Goal: Transaction & Acquisition: Purchase product/service

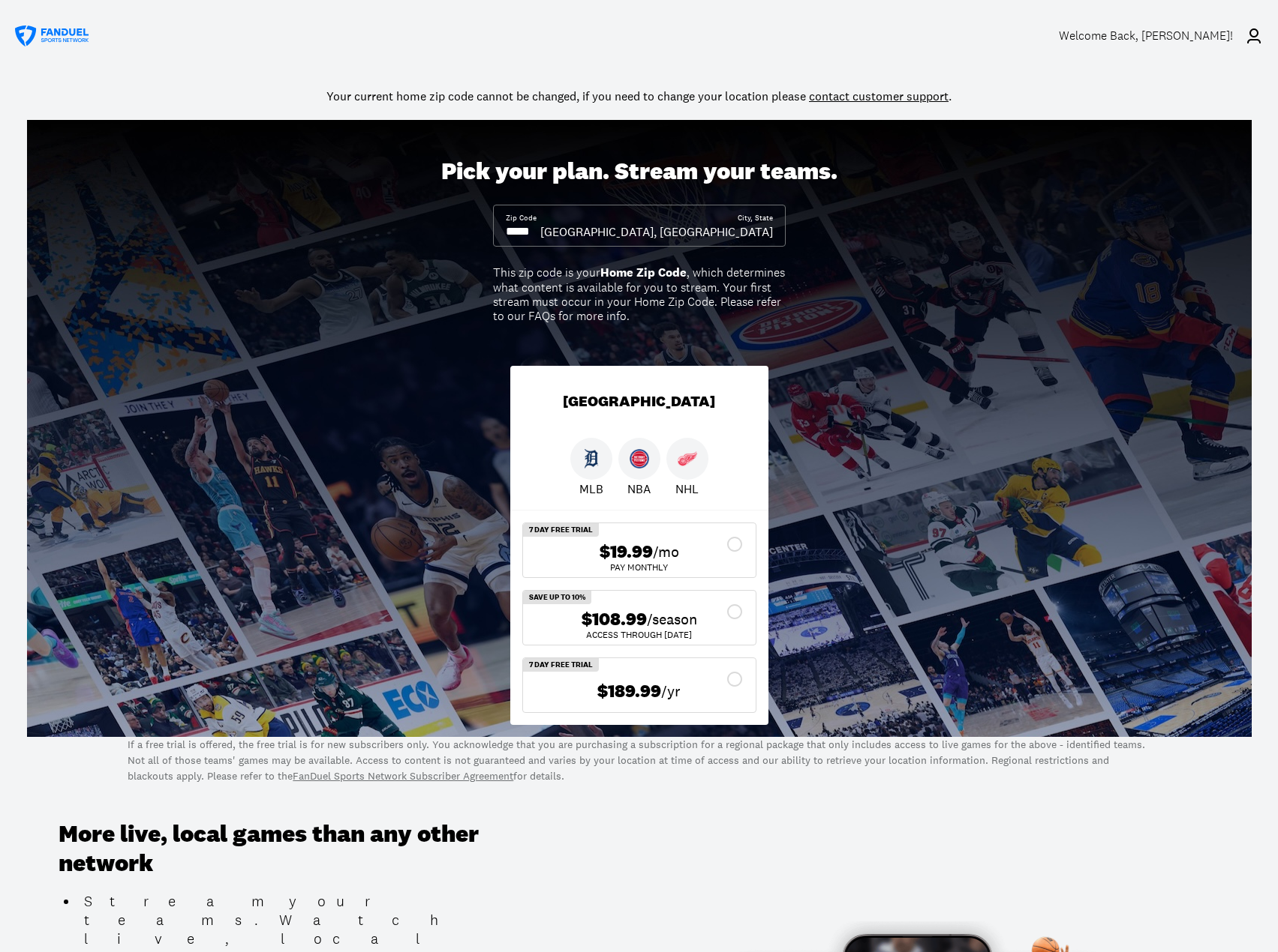
click at [831, 99] on link "contact customer support" at bounding box center [878, 96] width 140 height 15
click at [1138, 34] on div "Welcome Back , [PERSON_NAME]!" at bounding box center [1146, 35] width 174 height 15
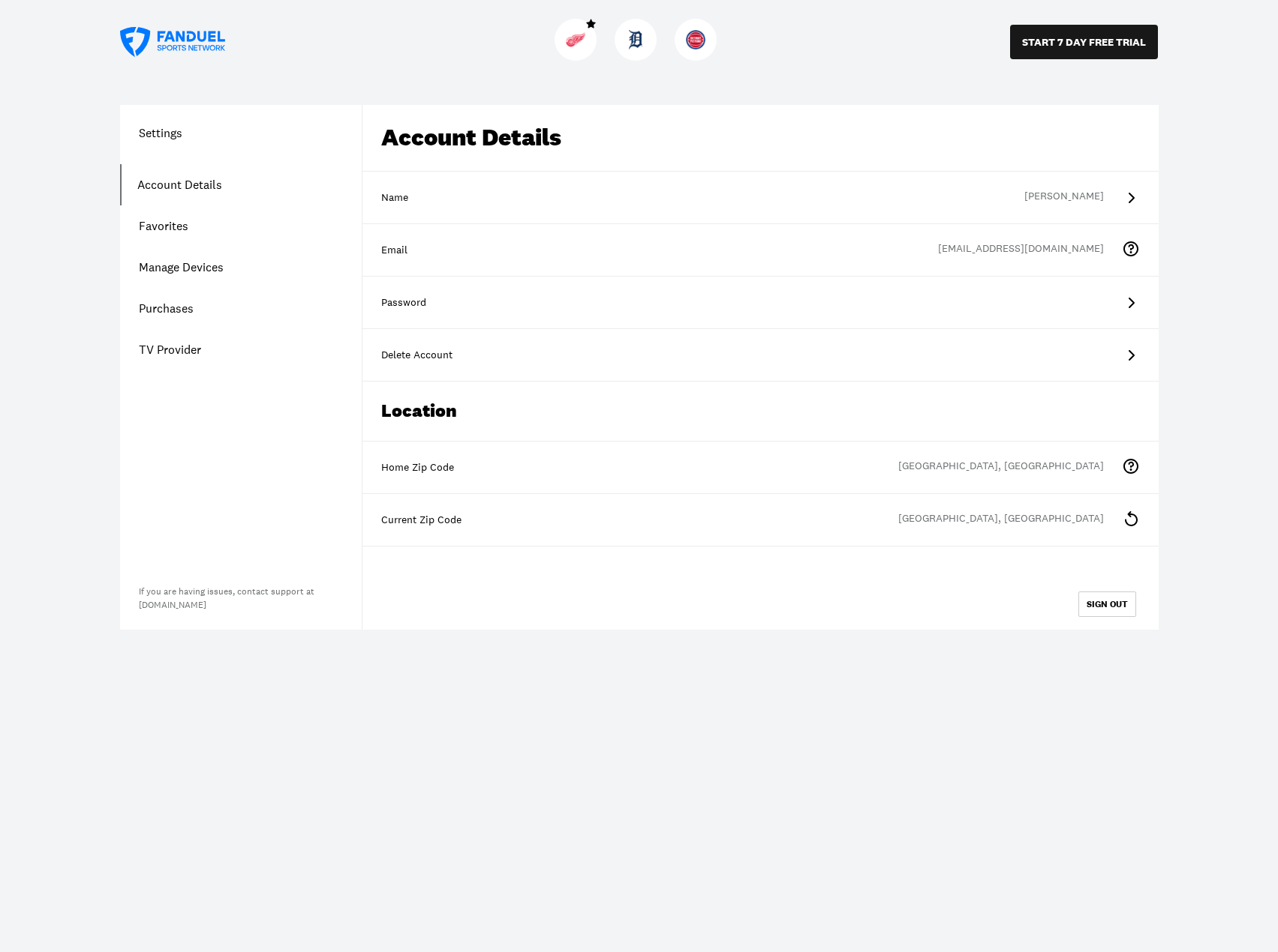
click at [989, 477] on link "customer care" at bounding box center [971, 479] width 66 height 14
click at [156, 138] on h1 "Settings" at bounding box center [241, 133] width 242 height 18
click at [981, 248] on div "[EMAIL_ADDRESS][DOMAIN_NAME]" at bounding box center [1030, 250] width 184 height 18
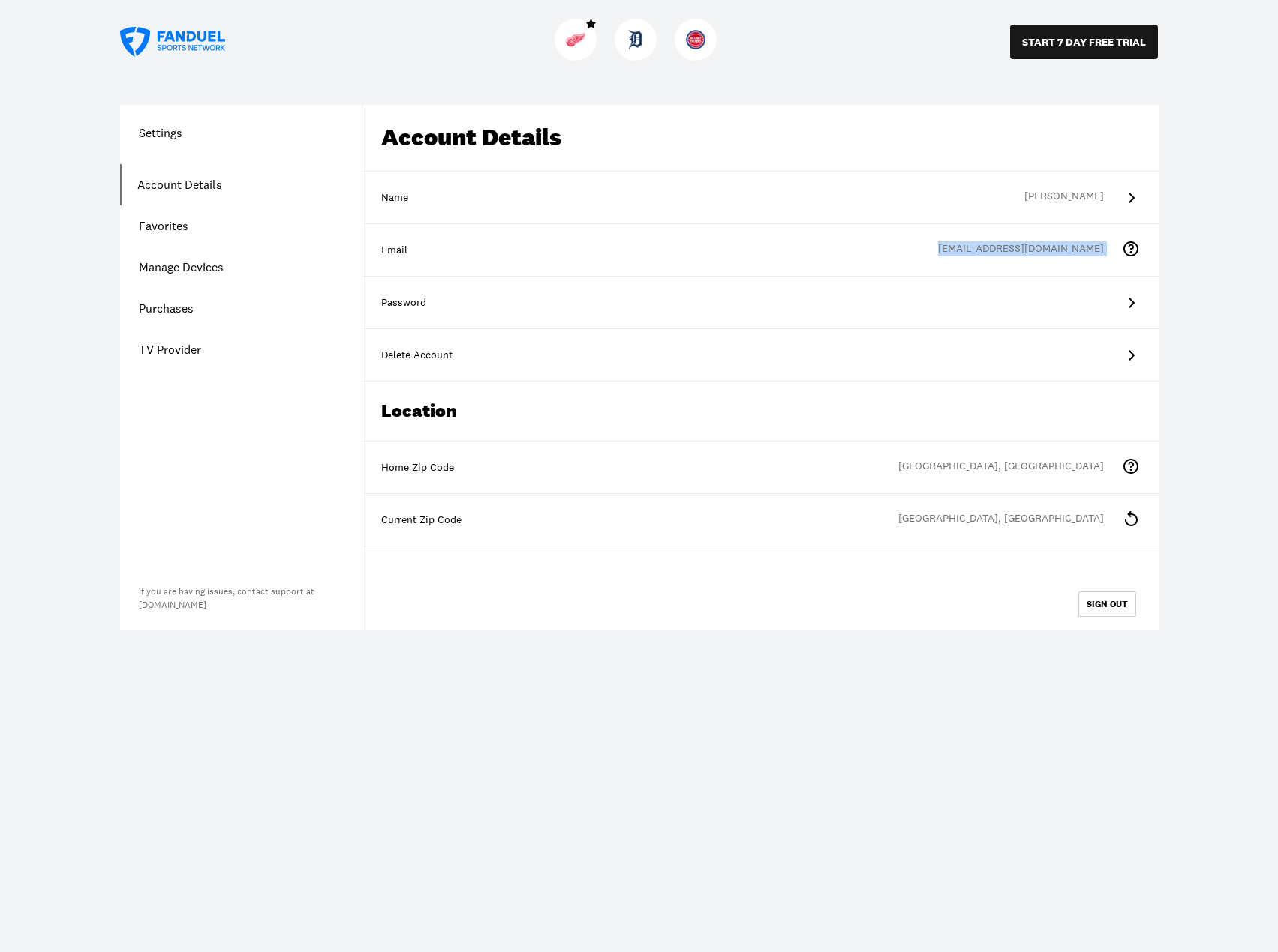
copy div "[EMAIL_ADDRESS][DOMAIN_NAME] You cannot change your email on the app. Please co…"
click at [176, 340] on link "TV Provider" at bounding box center [241, 350] width 242 height 41
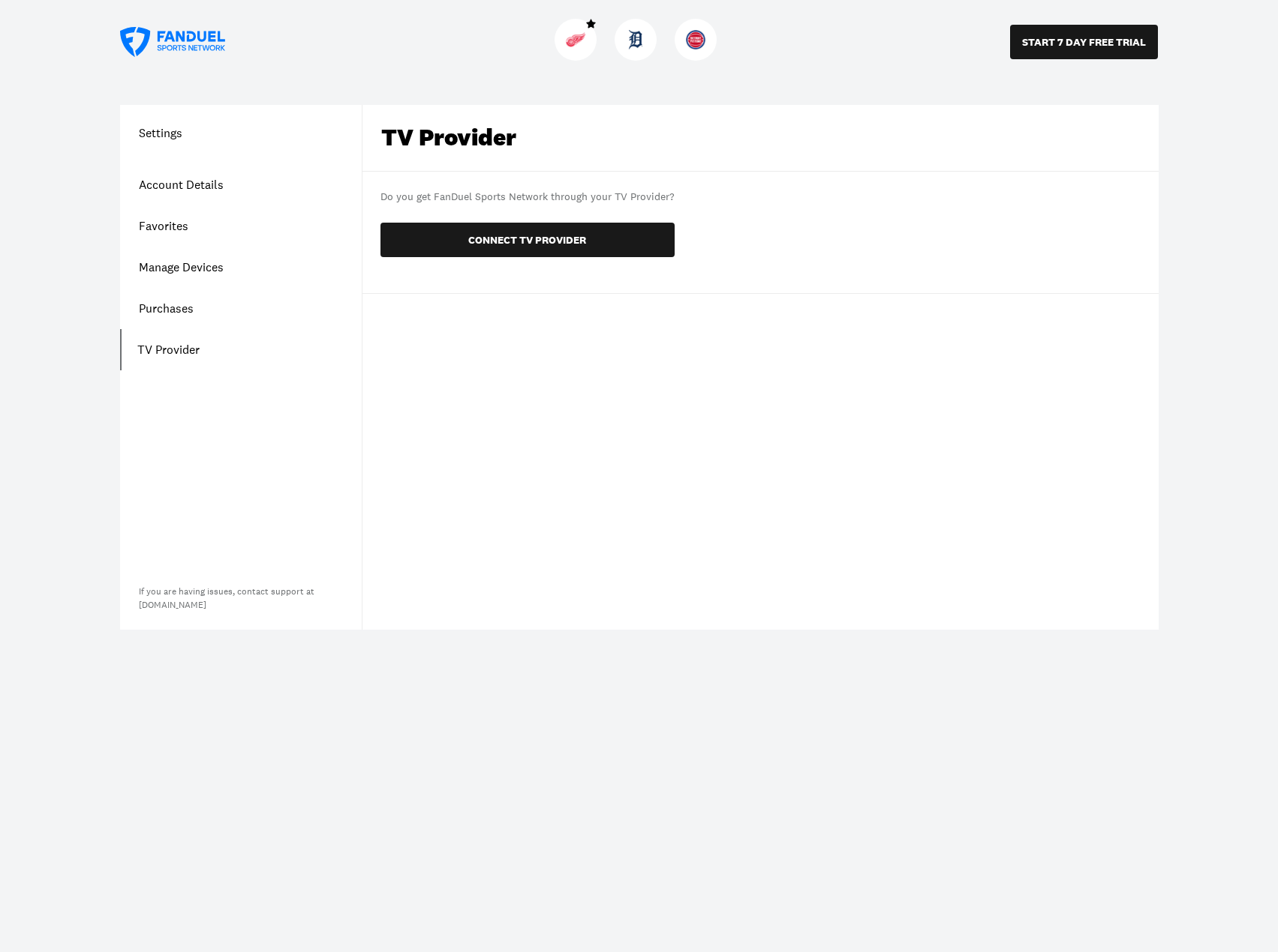
click at [536, 238] on button "CONNECT TV PROVIDER" at bounding box center [527, 239] width 294 height 34
click at [507, 242] on button "CONNECT TV PROVIDER" at bounding box center [527, 239] width 294 height 34
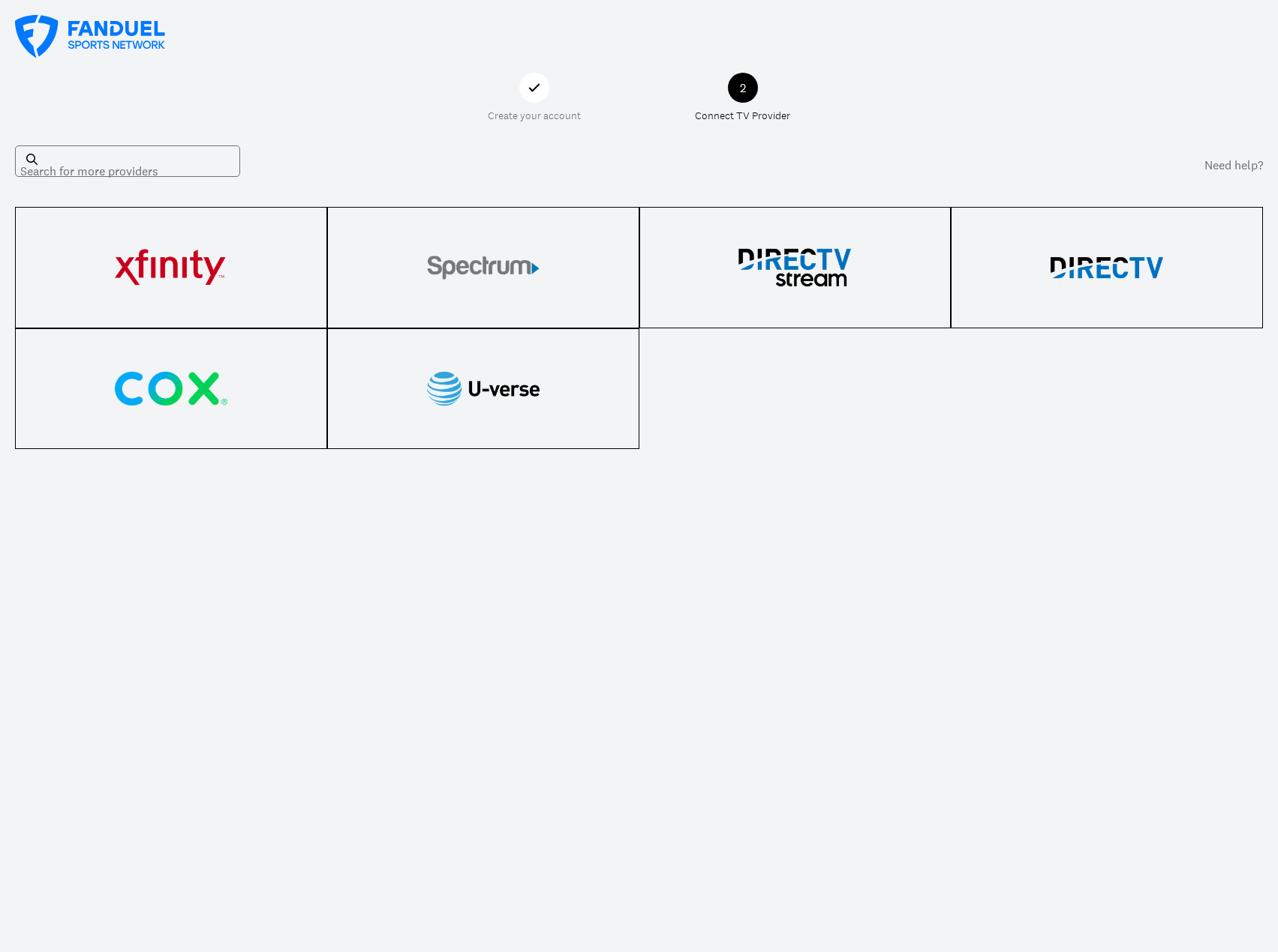
click at [528, 87] on icon at bounding box center [534, 88] width 18 height 18
click at [824, 85] on div "Create your account 2 Connect TV Provider Search for more providers Need help?" at bounding box center [639, 476] width 1278 height 952
click at [86, 161] on div "Search for more providers" at bounding box center [127, 161] width 225 height 31
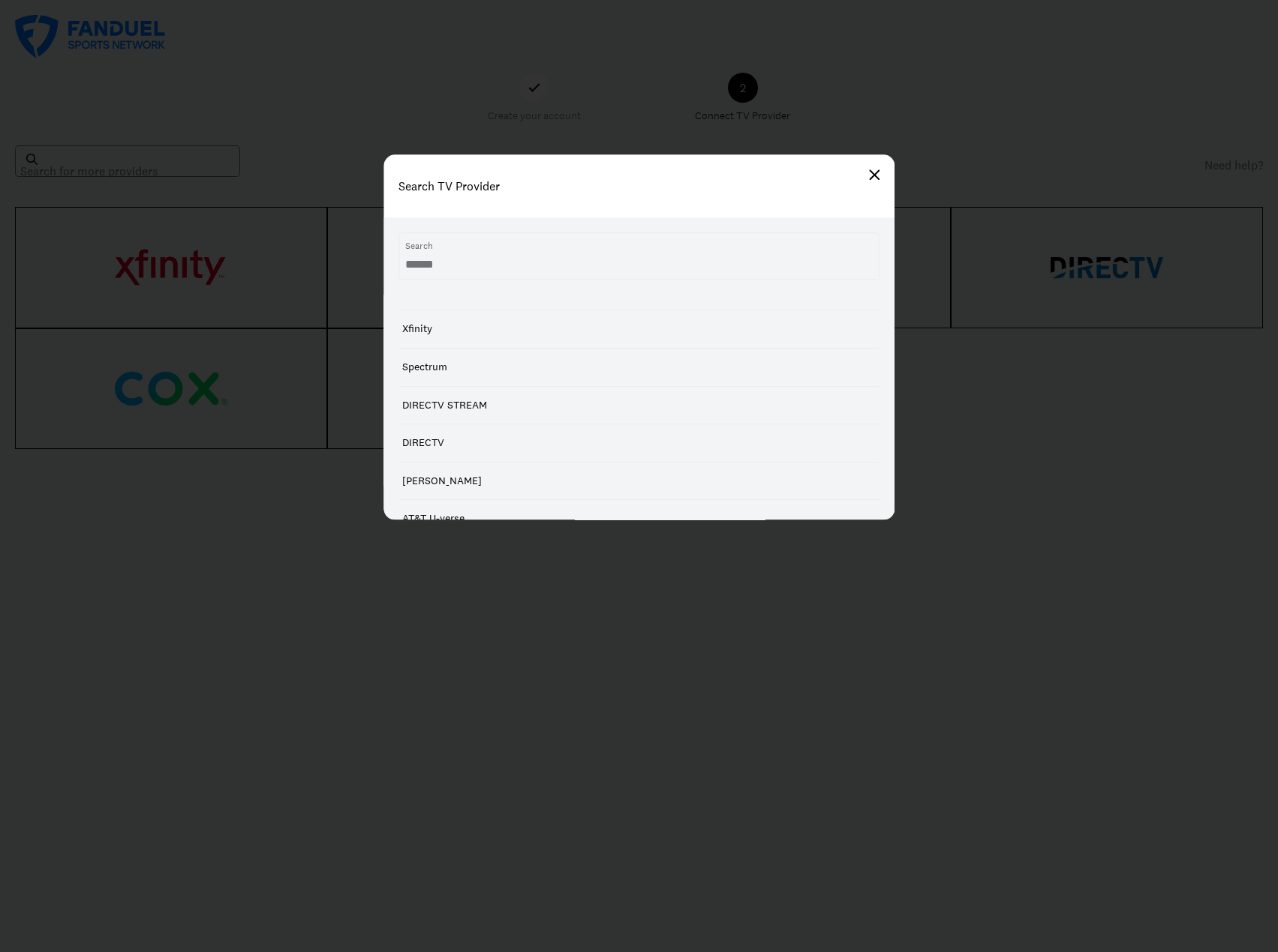
click at [893, 176] on div "Search TV Provider" at bounding box center [639, 186] width 510 height 63
click at [883, 176] on div "Search TV Provider" at bounding box center [639, 186] width 510 height 63
click at [878, 175] on img at bounding box center [873, 174] width 11 height 11
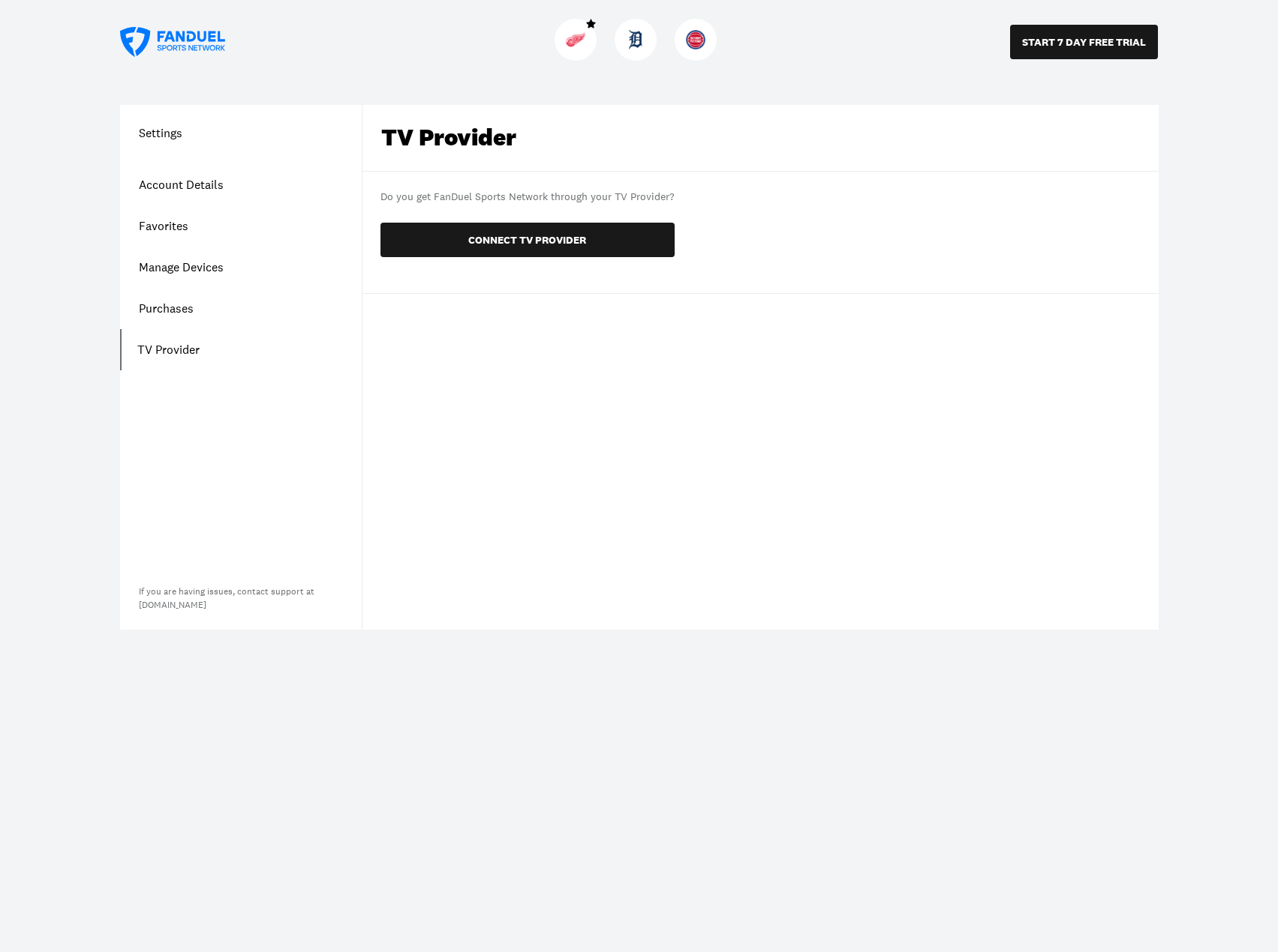
click at [176, 138] on h1 "Settings" at bounding box center [241, 133] width 242 height 18
click at [183, 189] on link "Account Details" at bounding box center [241, 185] width 242 height 41
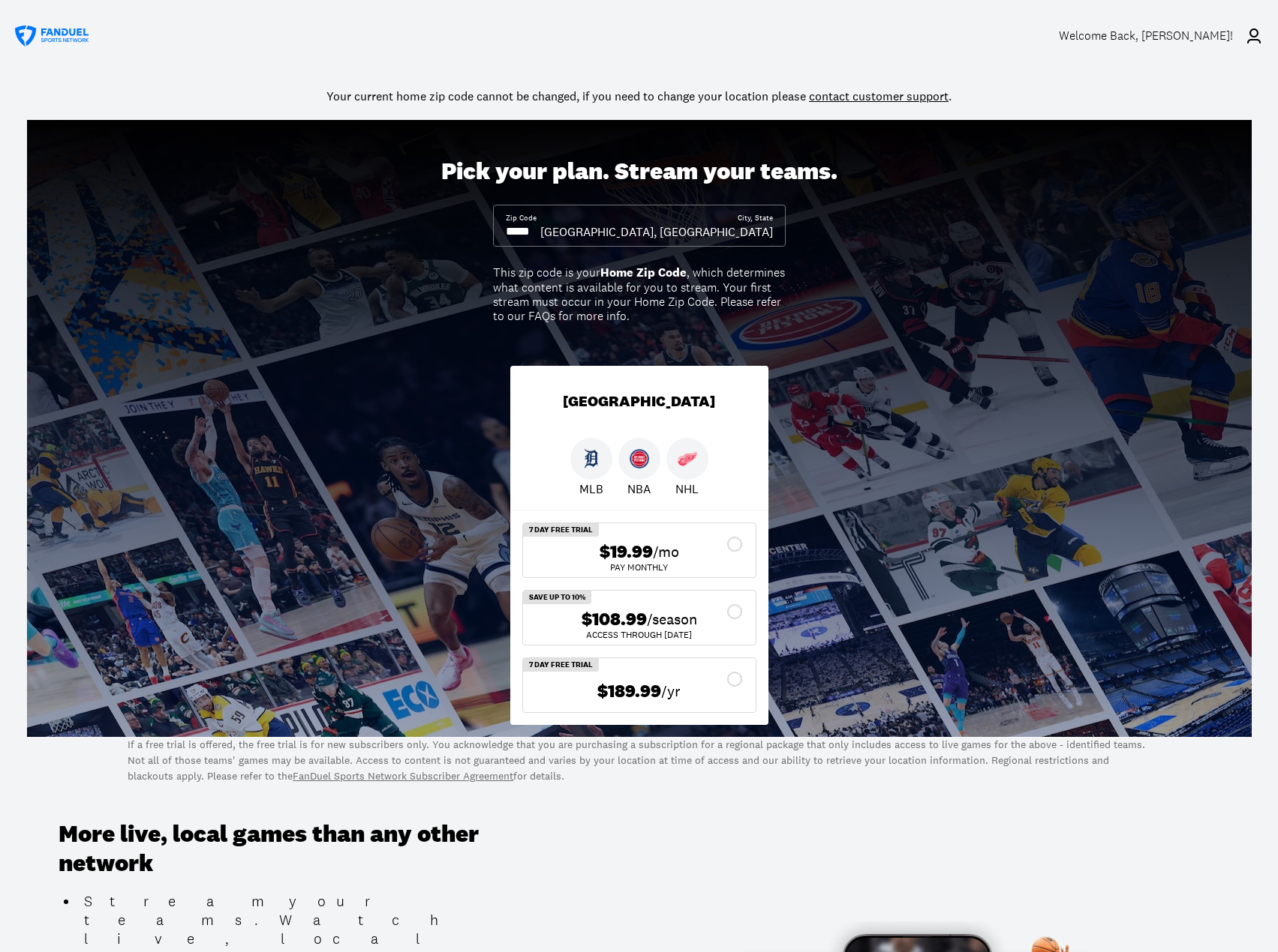
click at [1186, 34] on div "Welcome Back , Brian!" at bounding box center [1146, 35] width 174 height 15
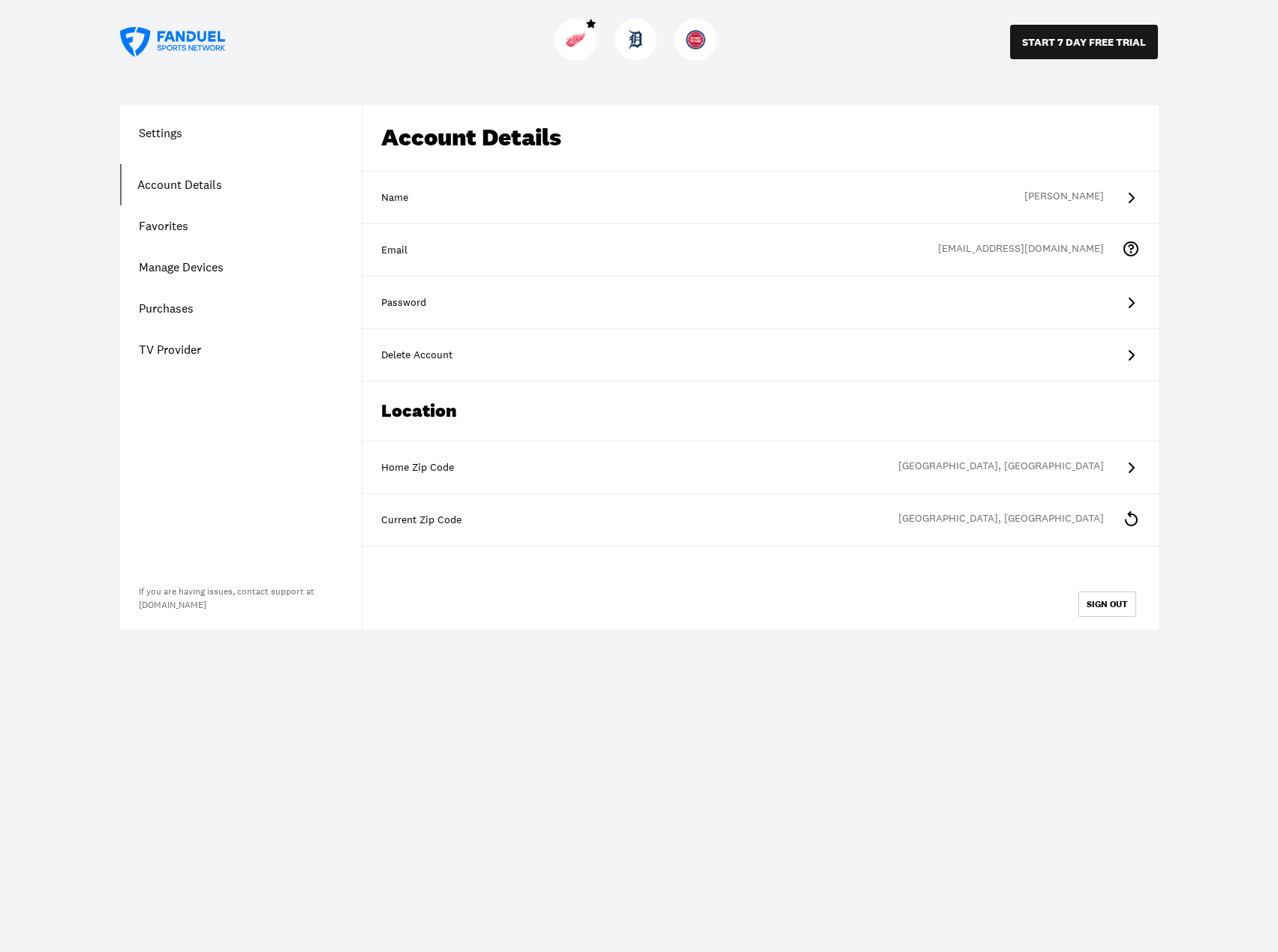
click at [1134, 460] on icon at bounding box center [1130, 468] width 18 height 18
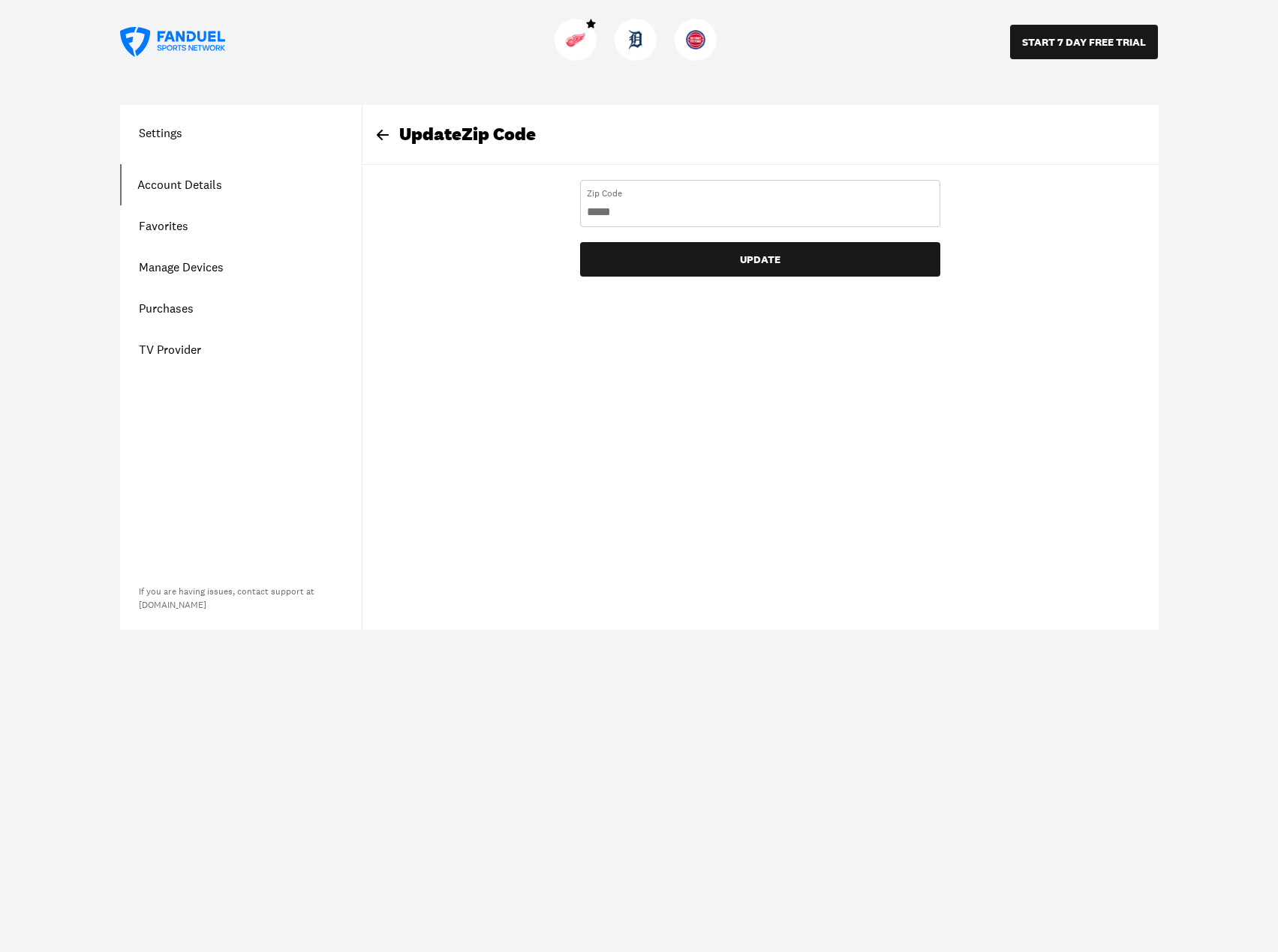
click at [672, 215] on Code "number" at bounding box center [760, 212] width 346 height 17
type Code "*****"
click at [717, 266] on button "UPDATE" at bounding box center [760, 259] width 360 height 34
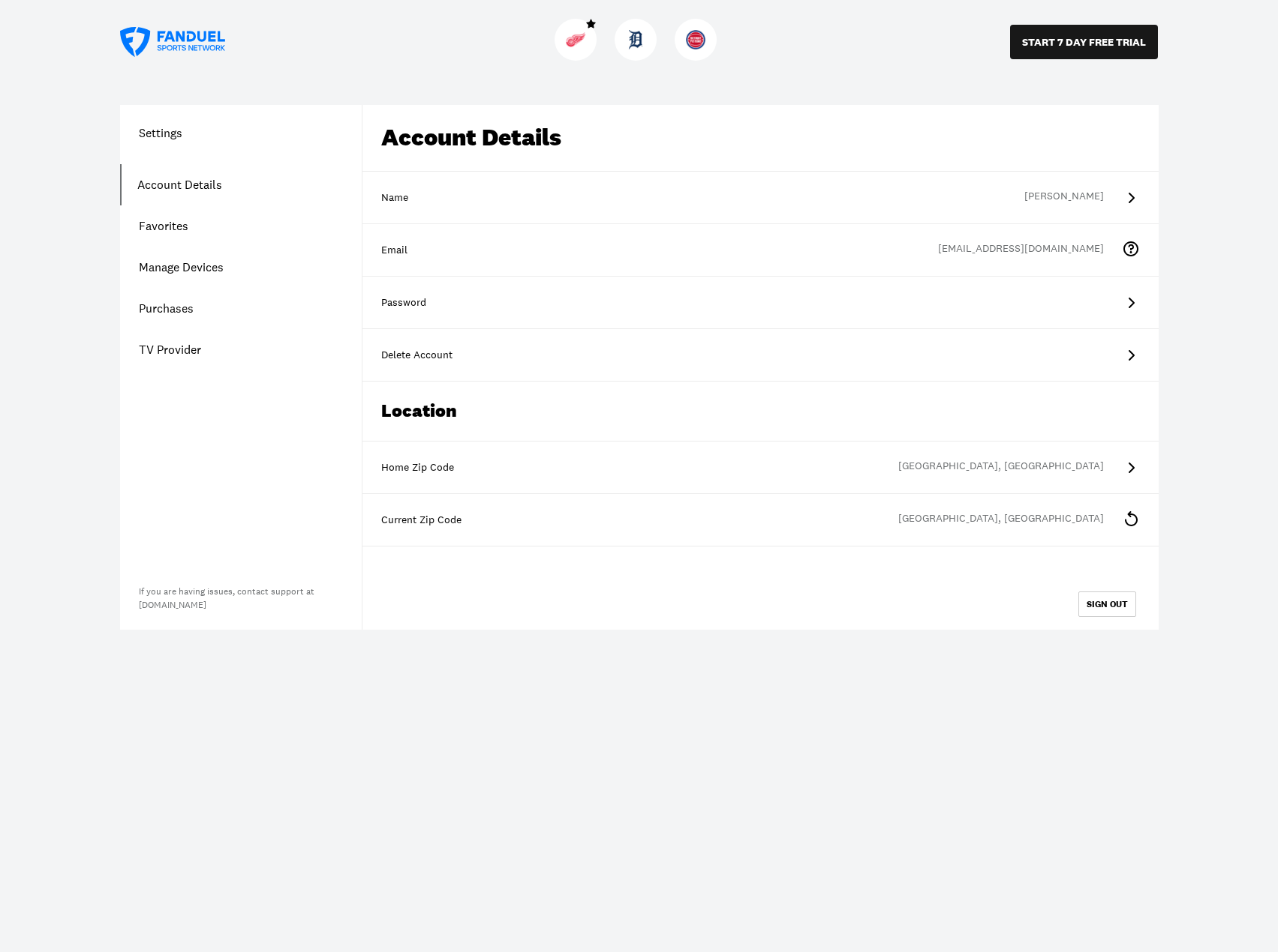
click at [1107, 47] on button "START 7 DAY FREE TRIAL" at bounding box center [1083, 41] width 148 height 34
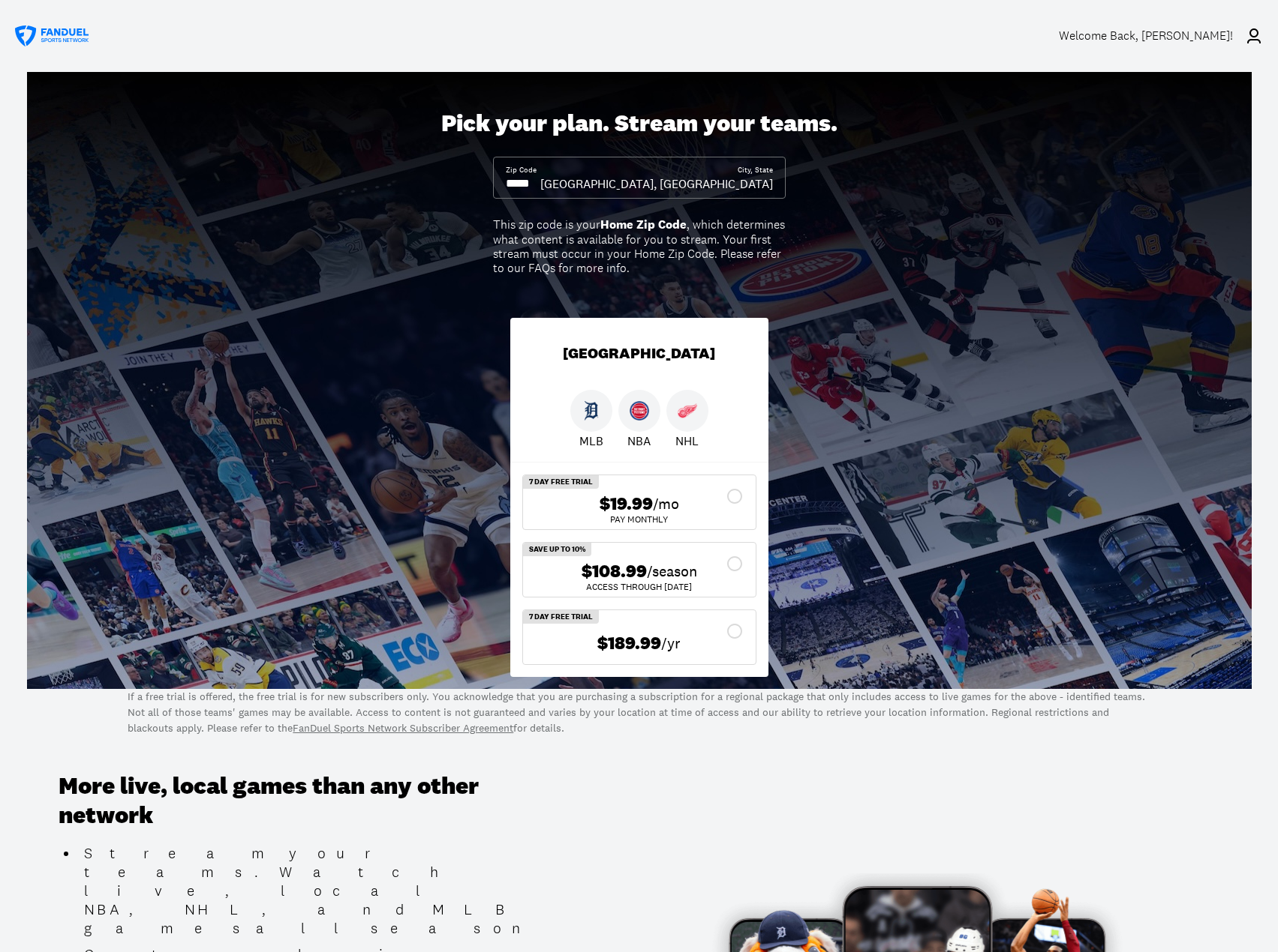
click at [661, 559] on div "$108.99 /season ACCESS THROUGH MAY 1" at bounding box center [639, 569] width 233 height 54
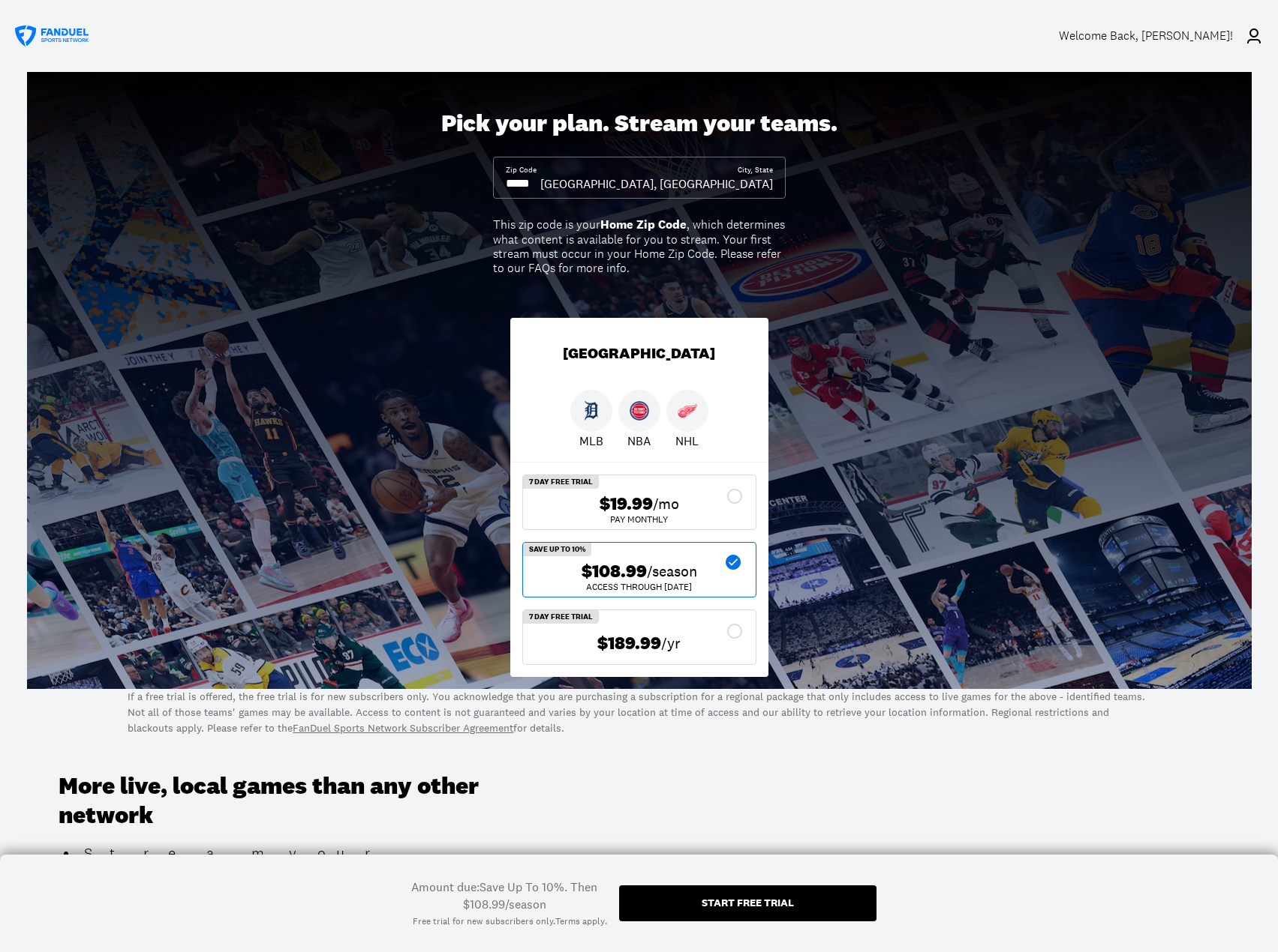
click at [724, 903] on div "Start free trial" at bounding box center [747, 902] width 92 height 11
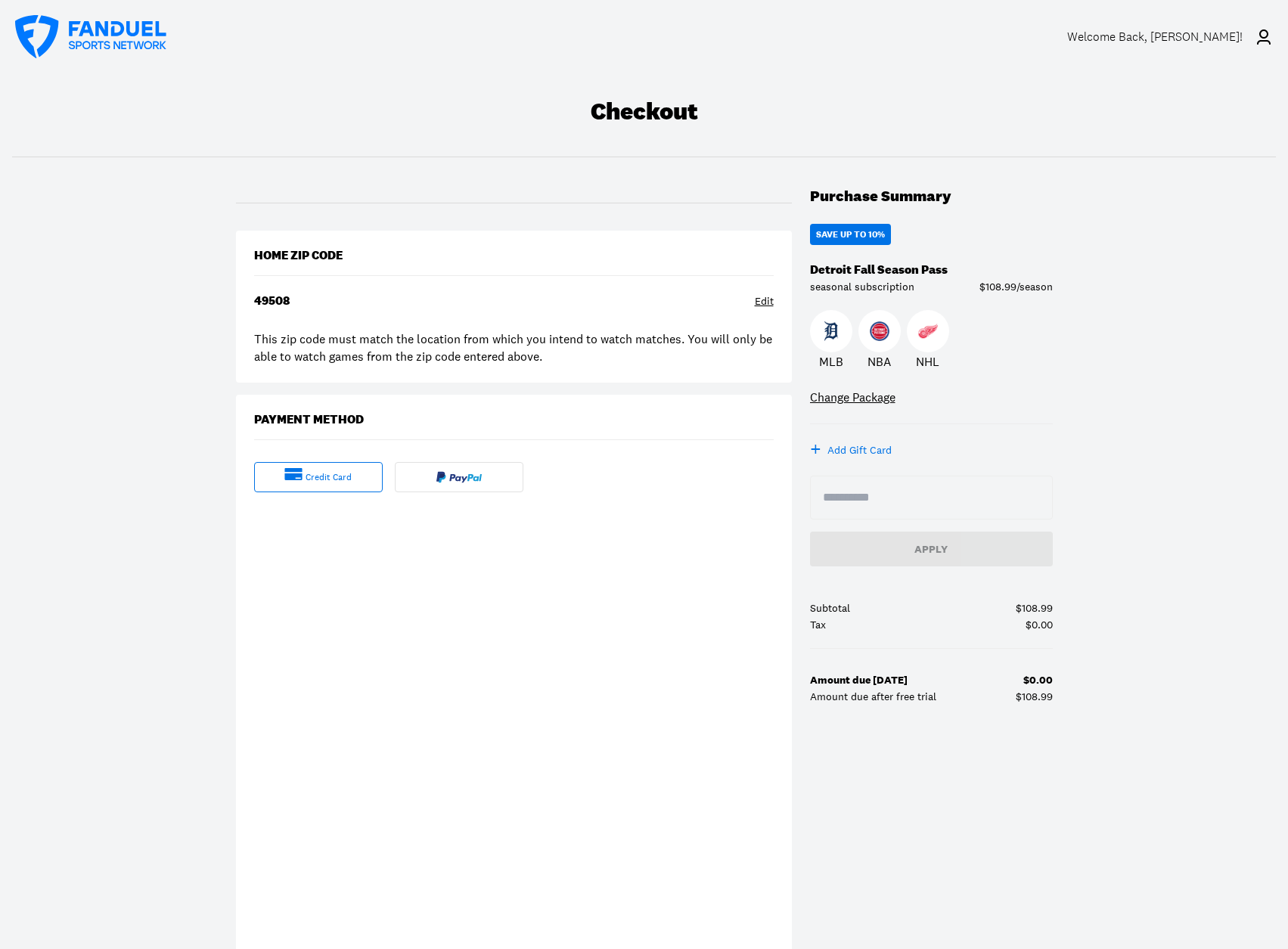
click at [848, 392] on div "Change Package" at bounding box center [852, 396] width 86 height 17
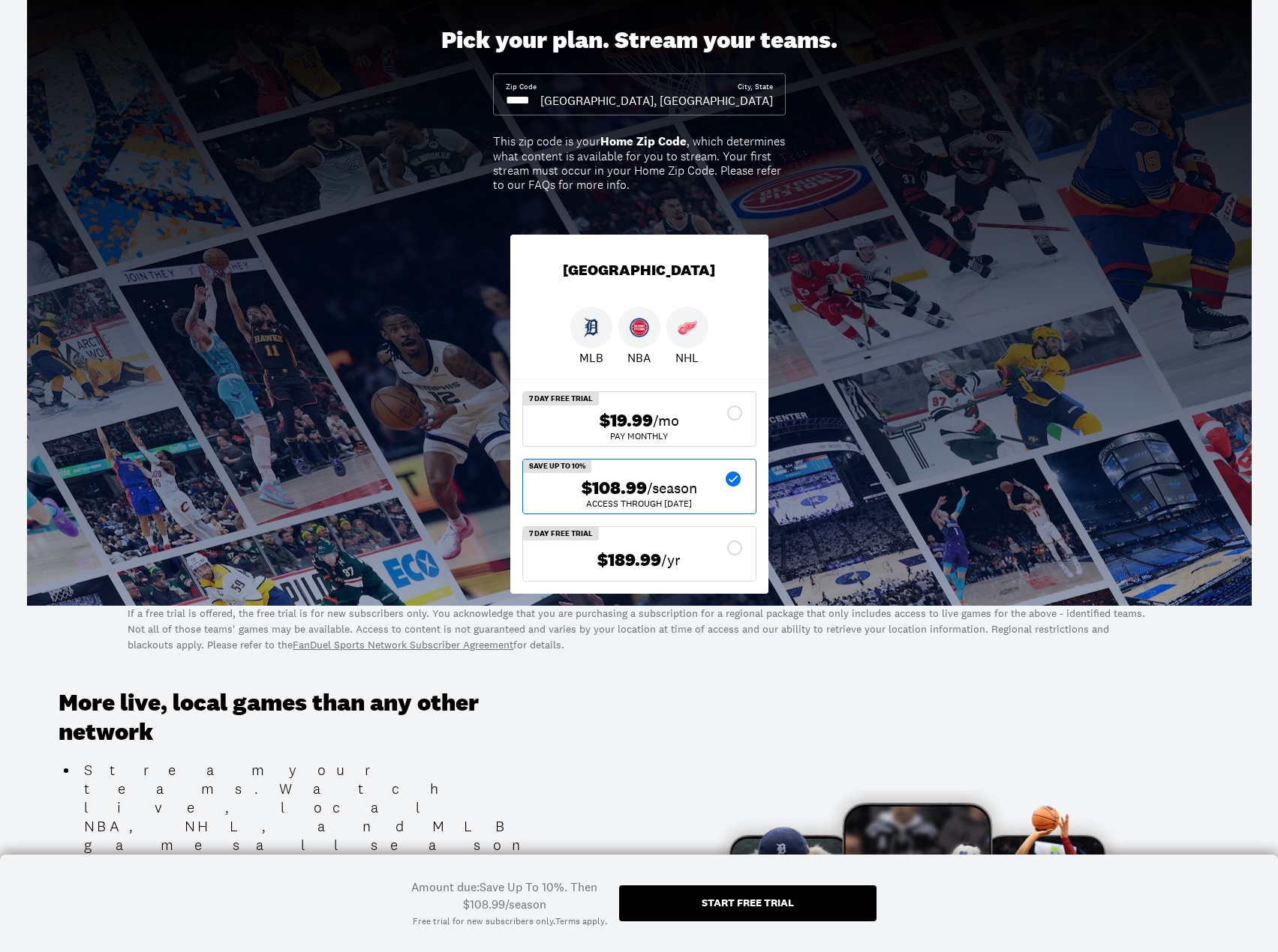
scroll to position [150, 0]
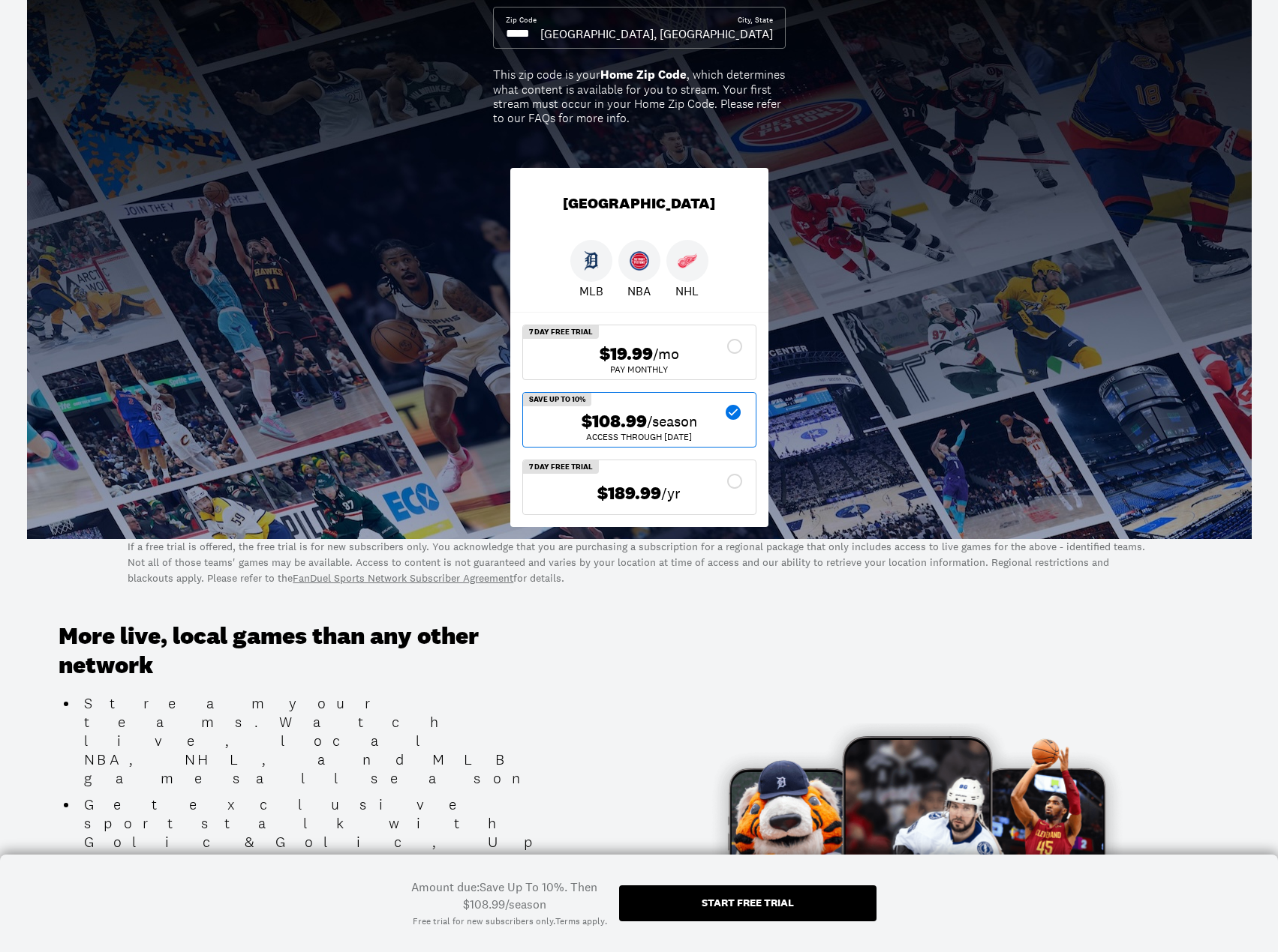
click at [725, 901] on div "Start free trial" at bounding box center [747, 902] width 92 height 11
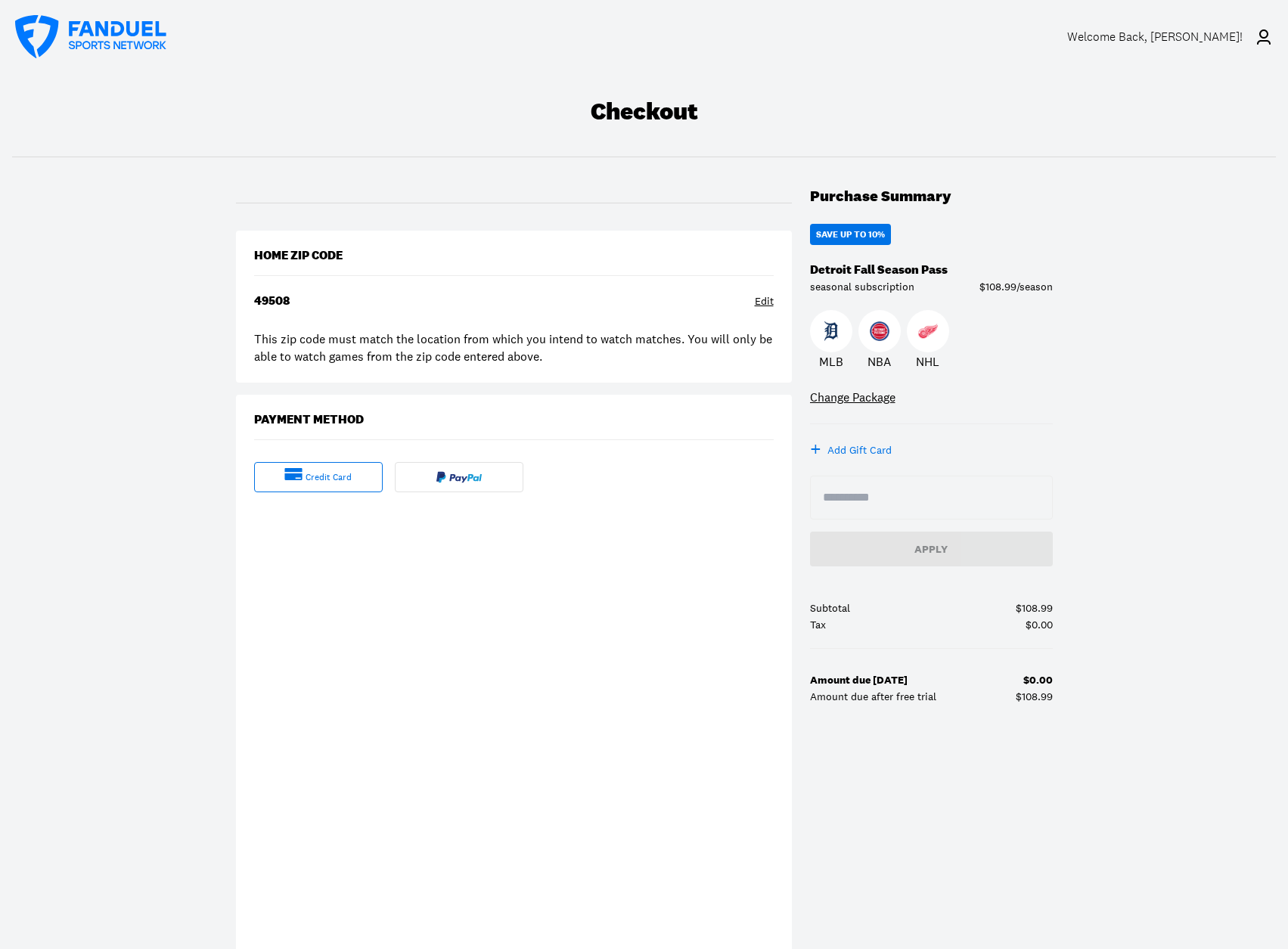
click at [332, 480] on div "credit card" at bounding box center [328, 477] width 46 height 13
click at [175, 552] on div "Checkout Purchase Summary Save Up To 10% Detroit Fall Season Pass seasonal subs…" at bounding box center [644, 525] width 1288 height 905
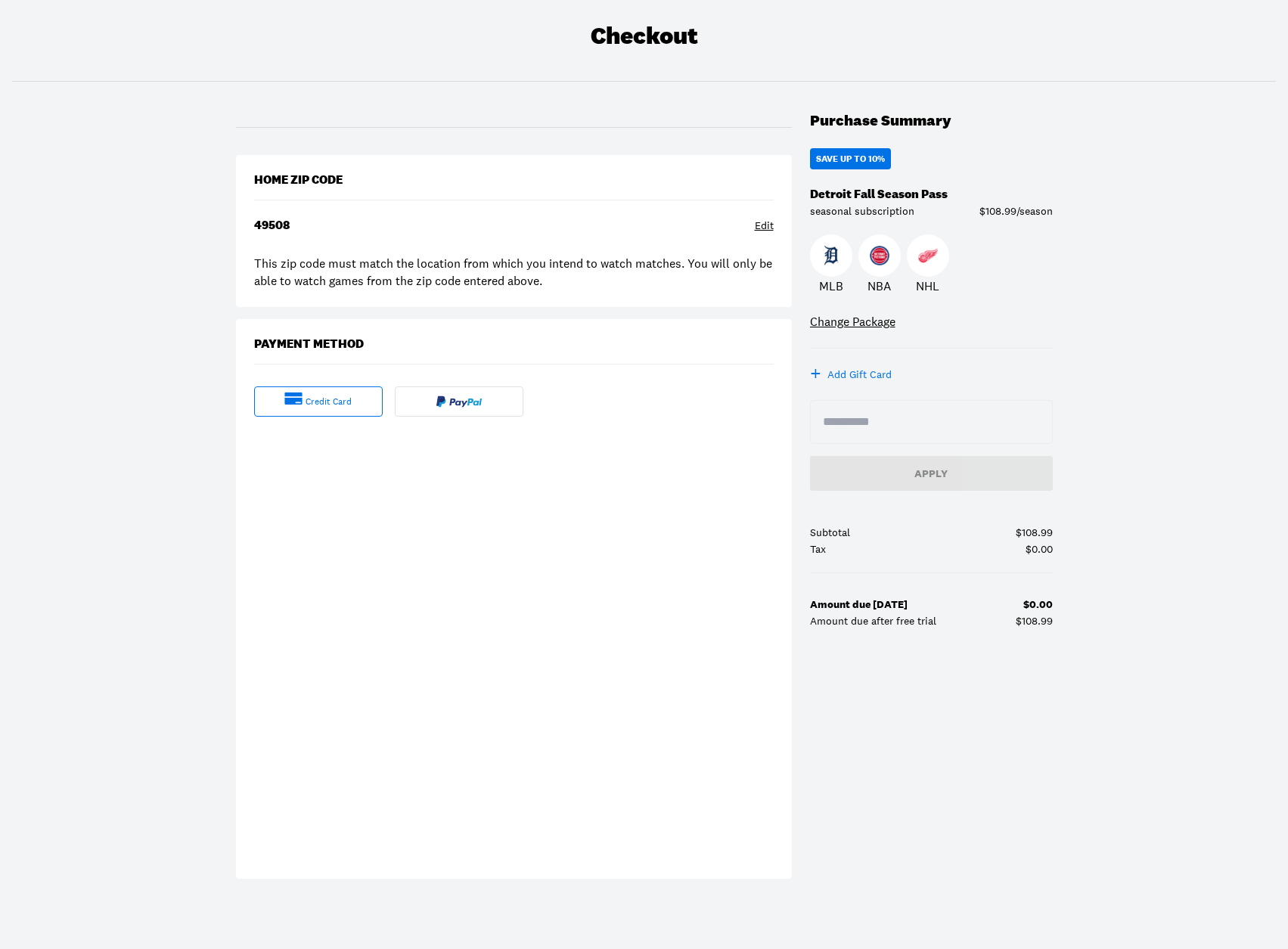
click at [296, 408] on div at bounding box center [293, 401] width 18 height 18
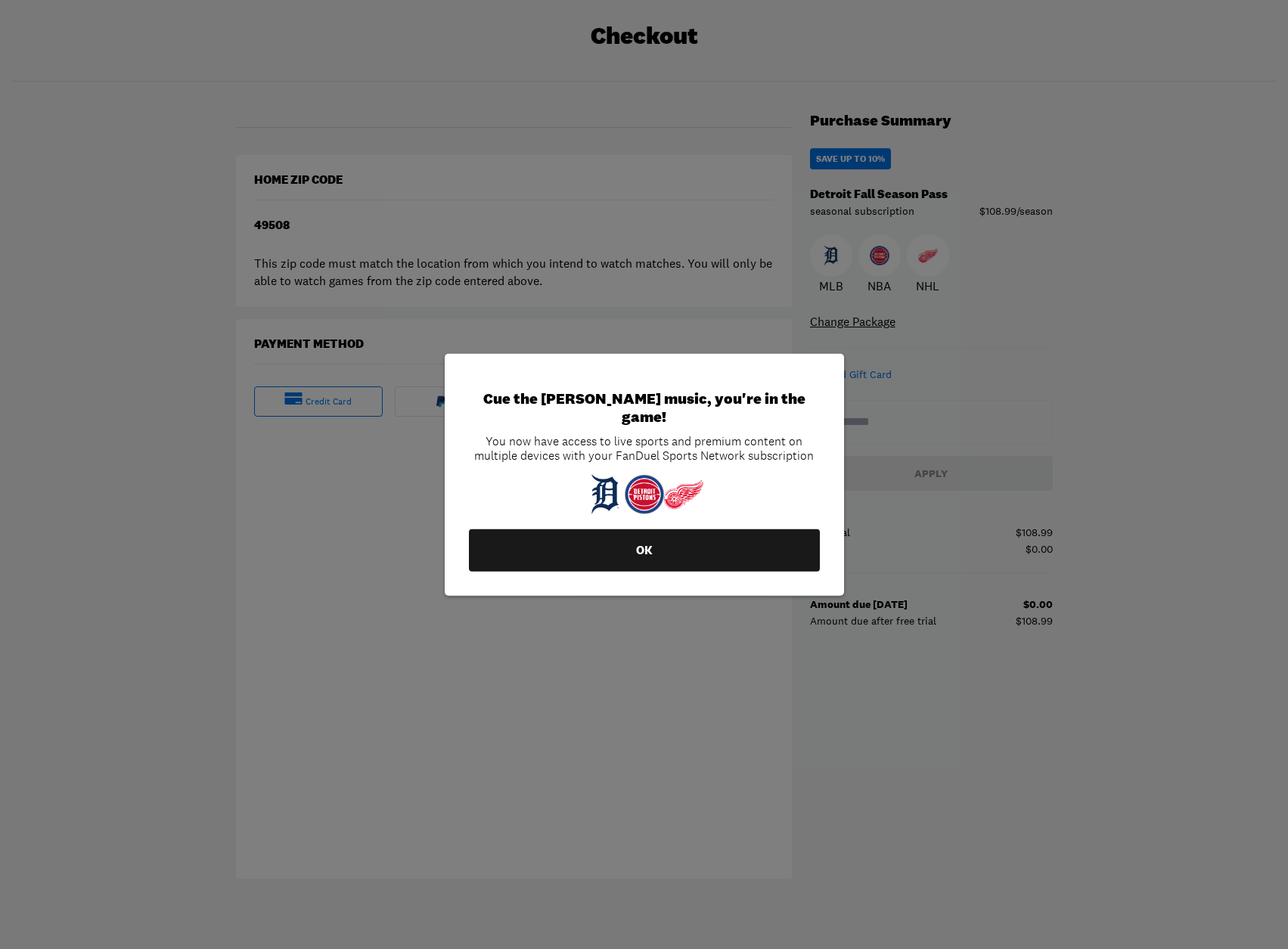
click at [674, 544] on button "OK" at bounding box center [644, 550] width 351 height 42
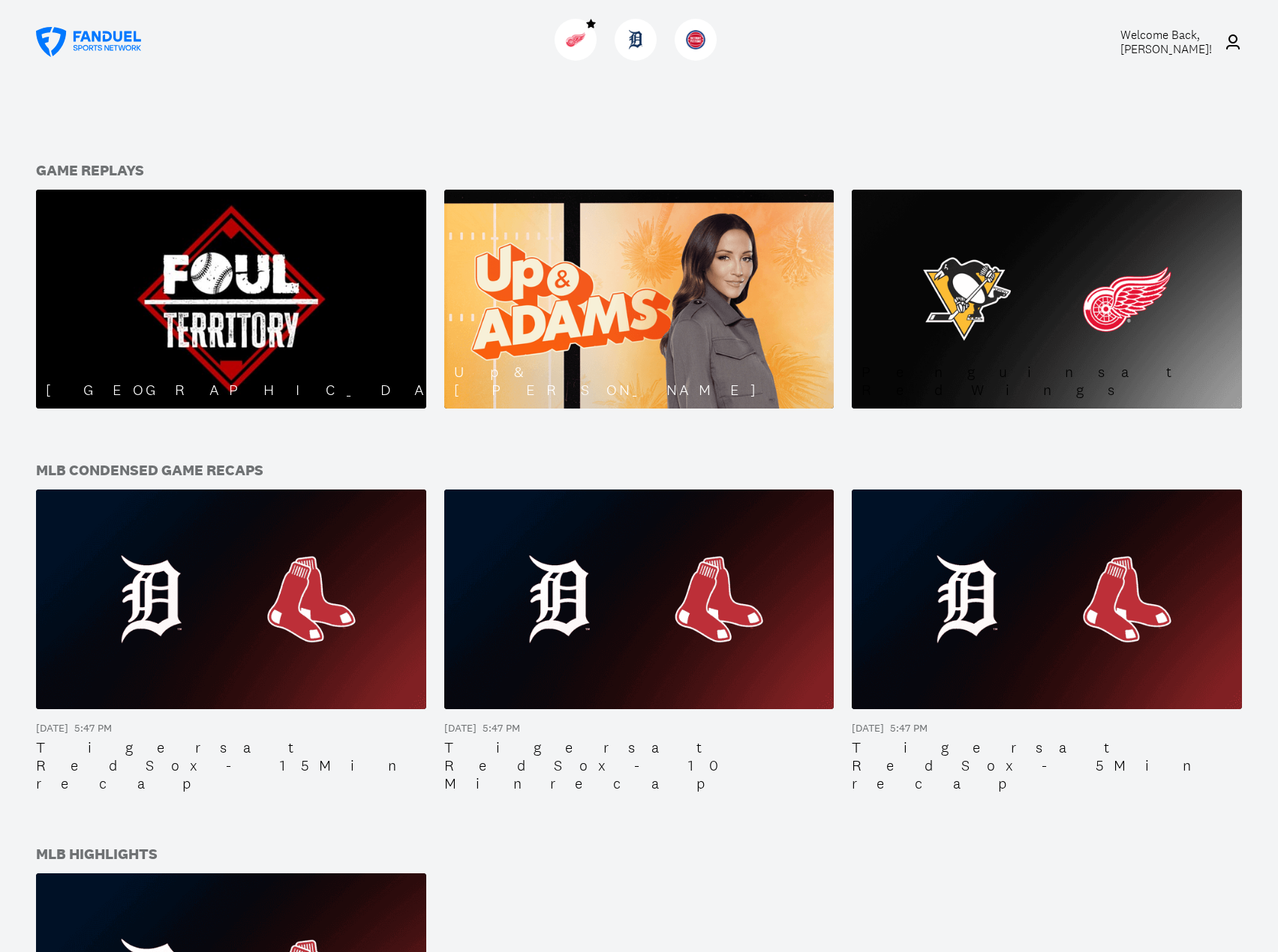
scroll to position [1200, 0]
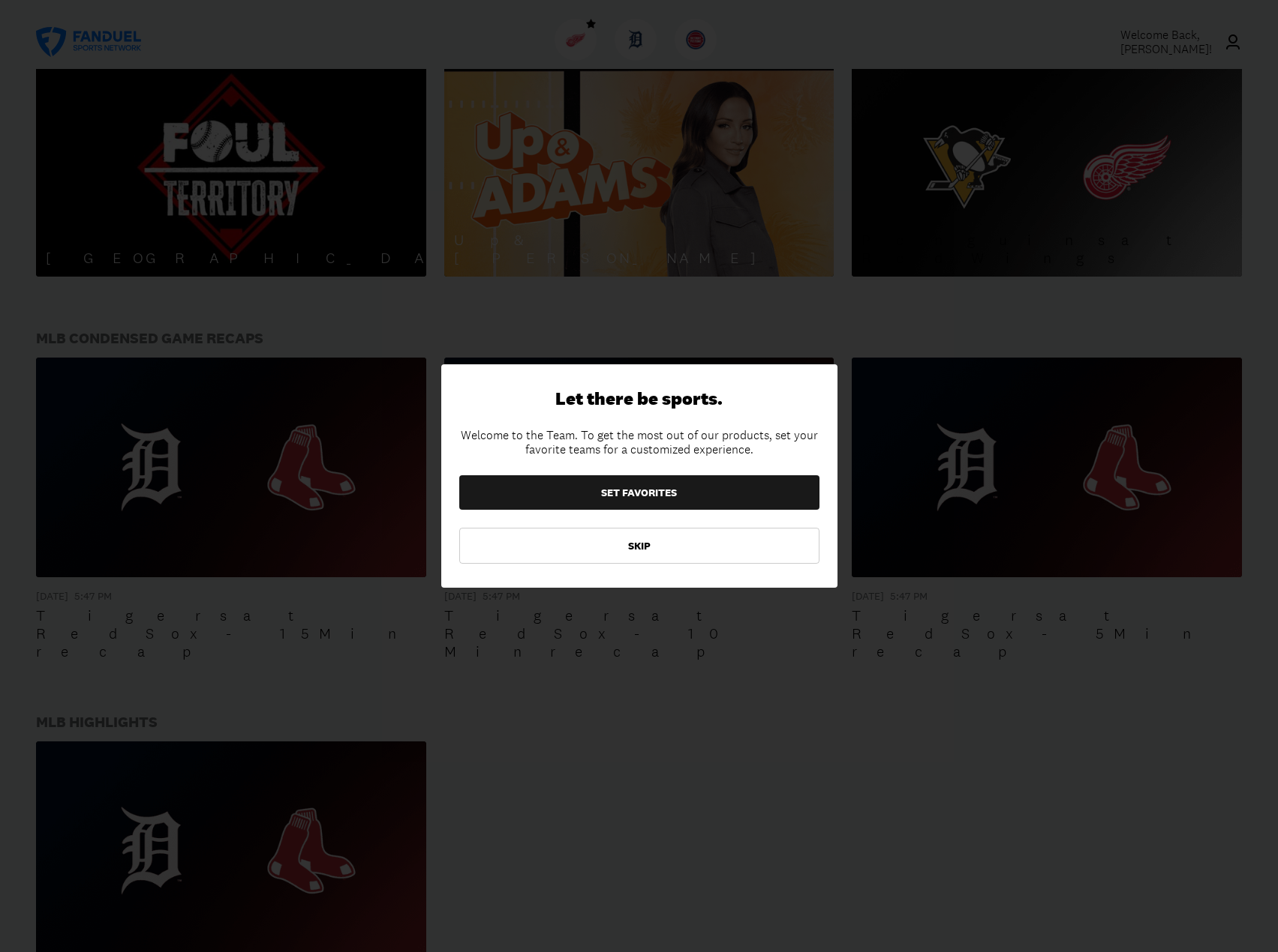
click at [640, 543] on button "SKIP" at bounding box center [639, 545] width 360 height 36
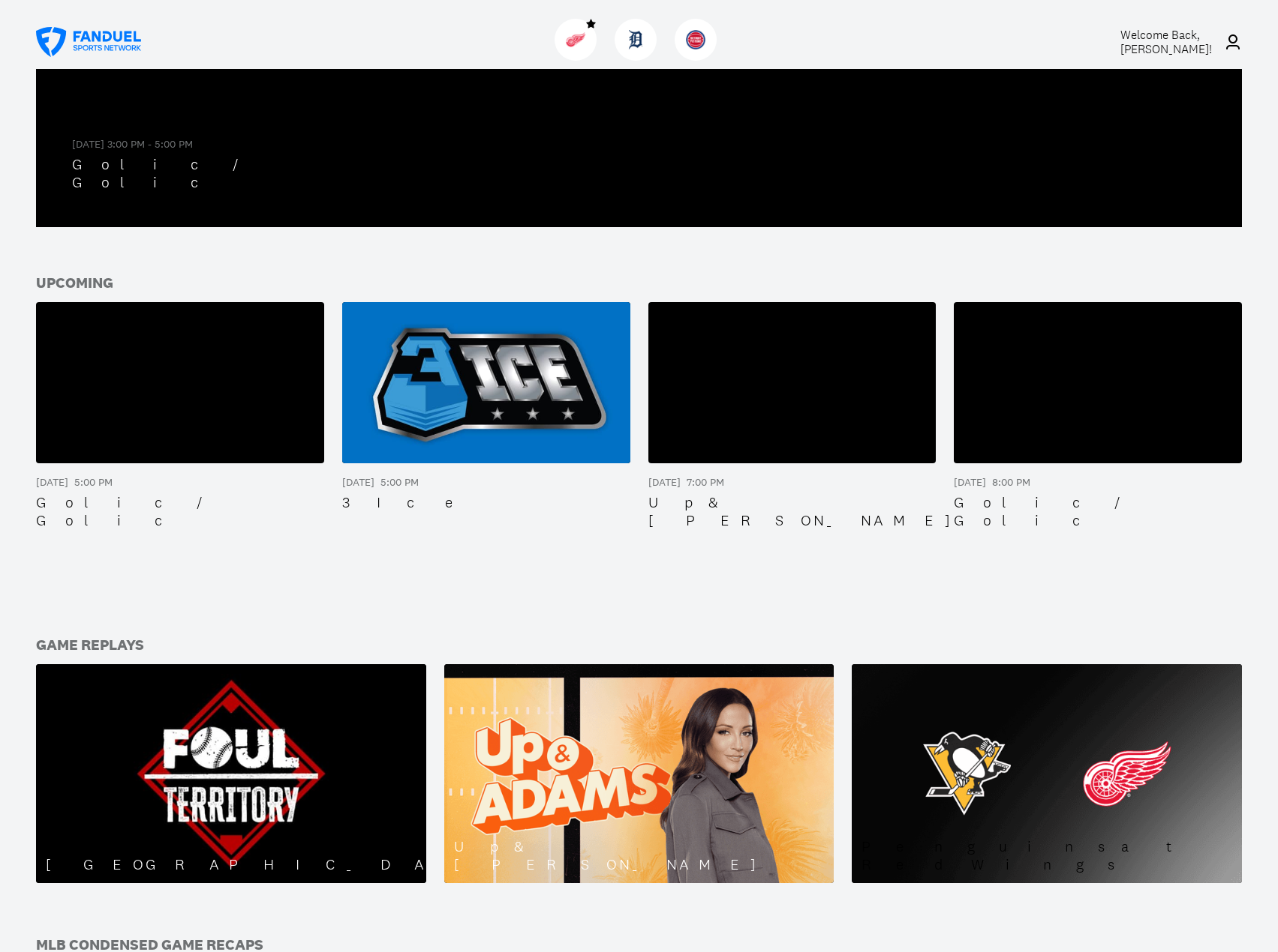
scroll to position [0, 0]
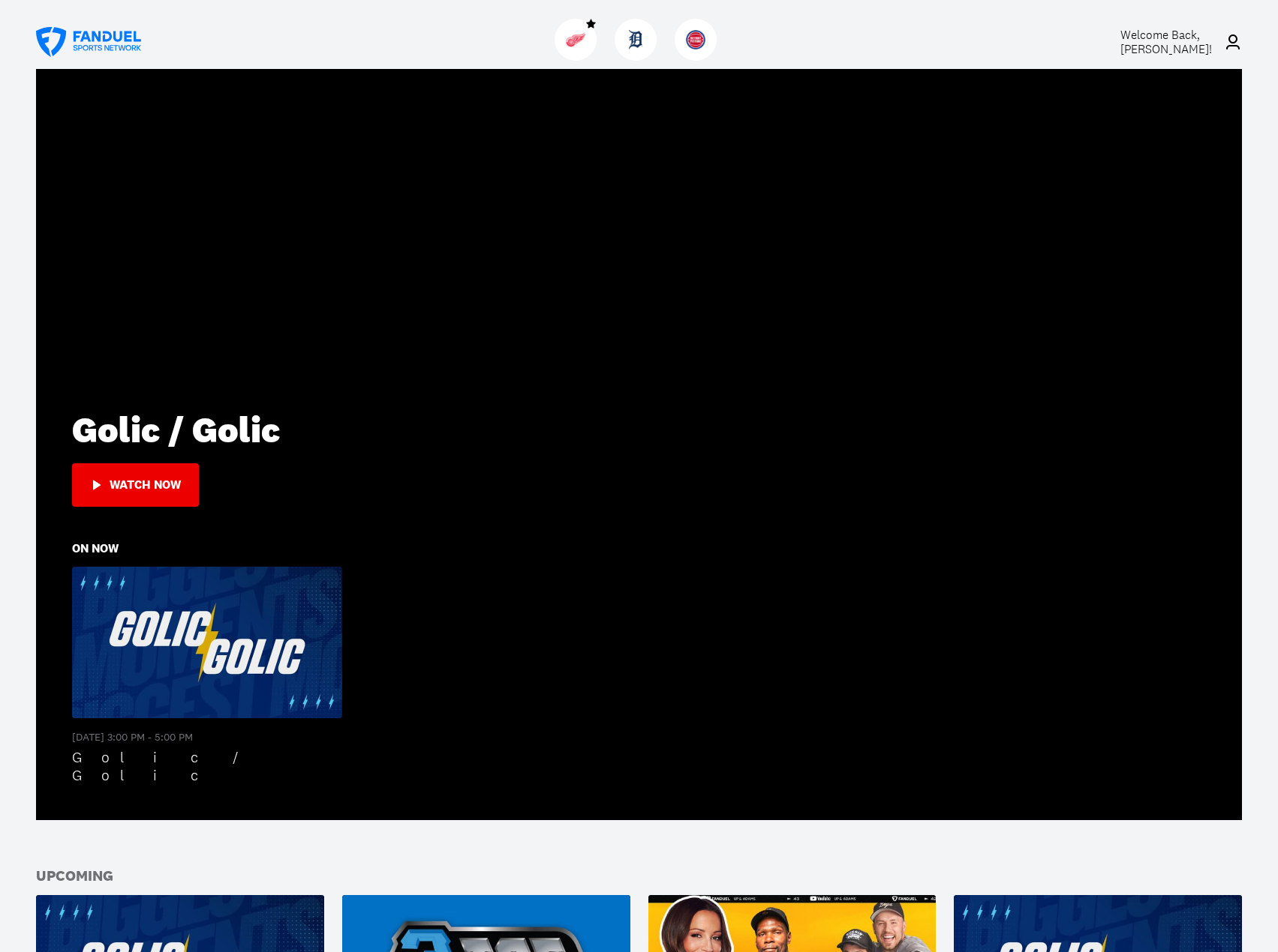
click at [569, 41] on img at bounding box center [575, 40] width 20 height 20
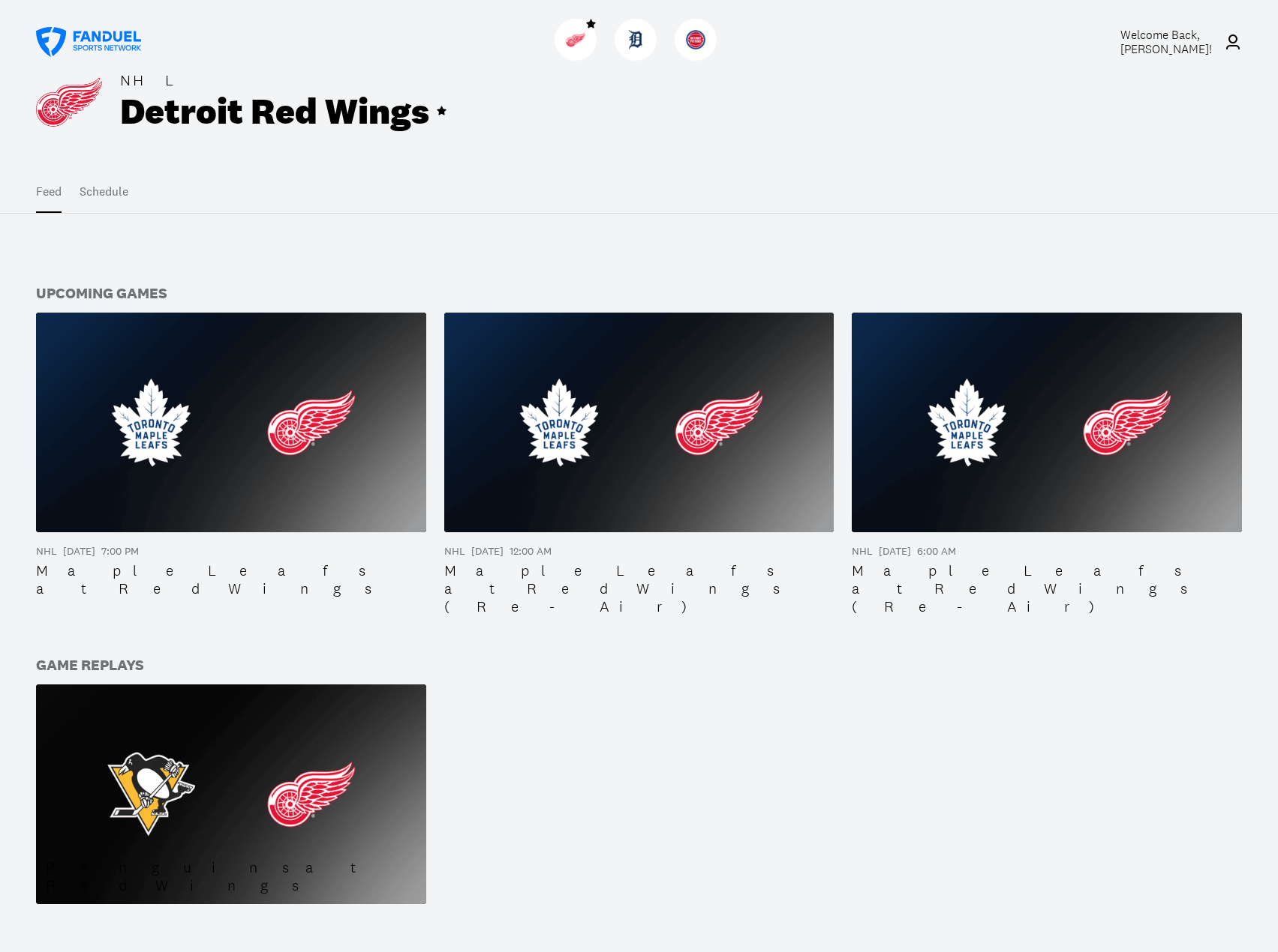
click at [95, 122] on img at bounding box center [69, 103] width 66 height 66
click at [75, 98] on img at bounding box center [69, 103] width 66 height 66
click at [89, 33] on icon at bounding box center [88, 42] width 105 height 30
